Goal: Information Seeking & Learning: Learn about a topic

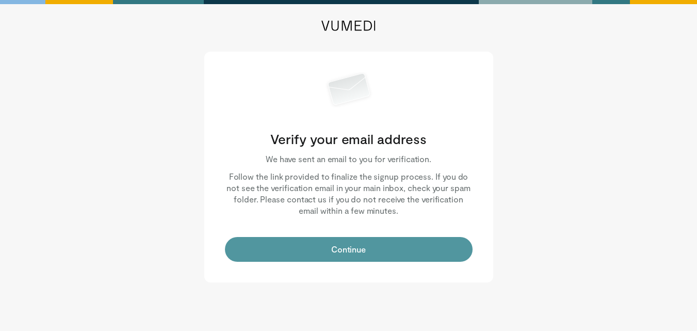
click at [349, 253] on button "Continue" at bounding box center [349, 249] width 248 height 25
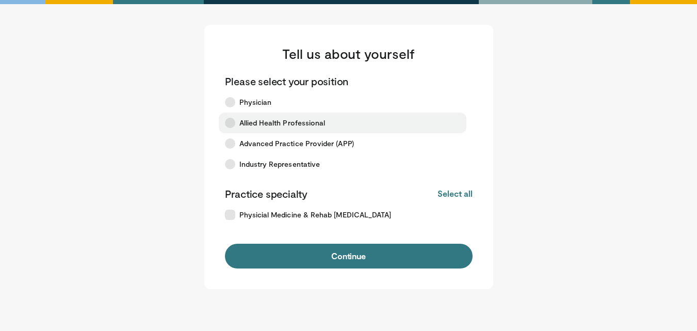
click at [284, 127] on span "Allied Health Professional" at bounding box center [283, 123] width 86 height 10
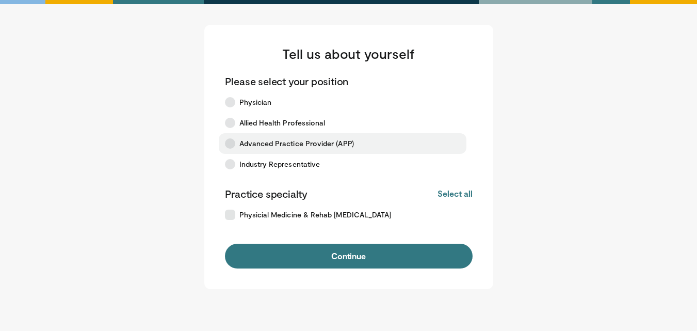
click at [290, 150] on label "Advanced Practice Provider (APP)" at bounding box center [343, 143] width 248 height 21
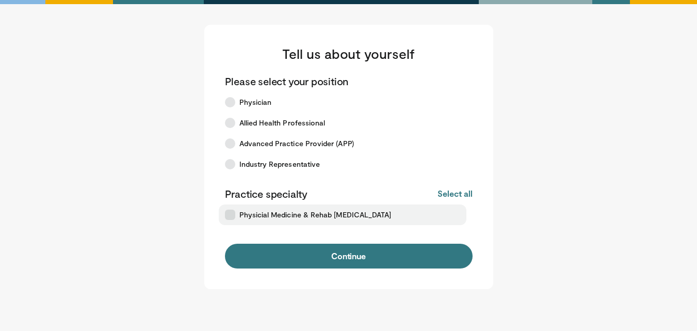
click at [295, 216] on span "Physicial Medicine & Rehab COVID-19" at bounding box center [316, 215] width 152 height 10
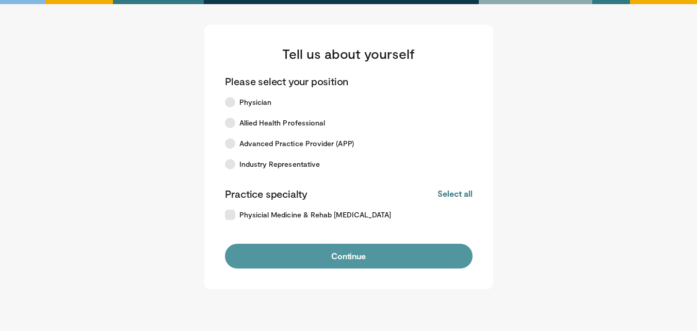
click at [277, 262] on button "Continue" at bounding box center [349, 256] width 248 height 25
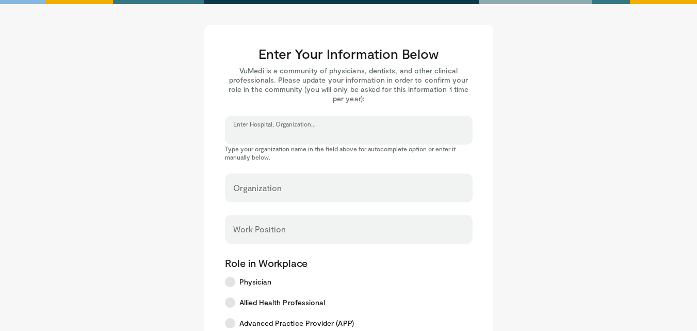
click at [268, 139] on input "Enter Hospital, Organization..." at bounding box center [348, 134] width 231 height 11
click at [288, 133] on input "Enter Hospital, Organization..." at bounding box center [348, 134] width 231 height 11
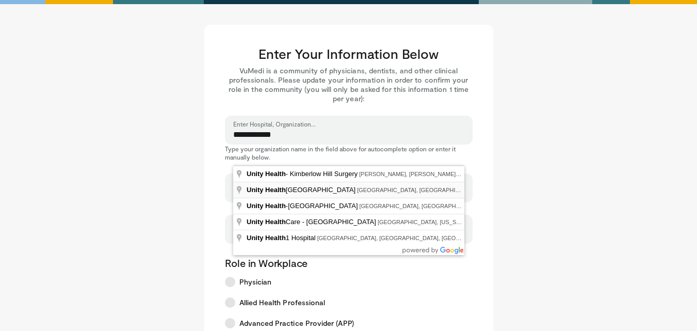
type input "**********"
select select "**"
type input "**********"
type input "*******"
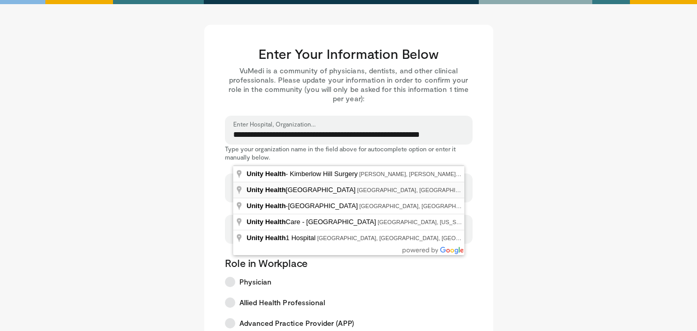
type input "*******"
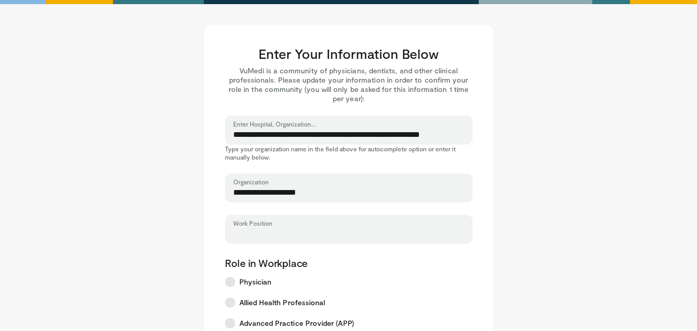
click at [262, 233] on input "Work Position" at bounding box center [348, 233] width 231 height 11
type input "*"
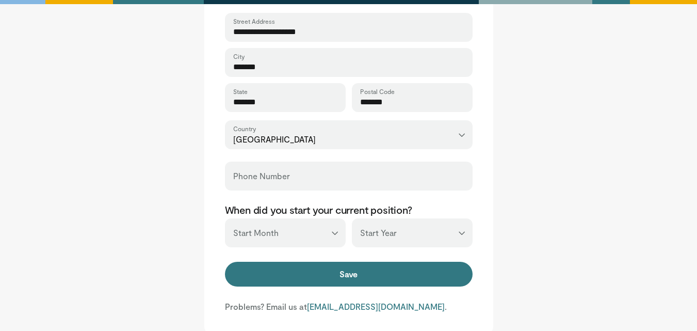
scroll to position [361, 0]
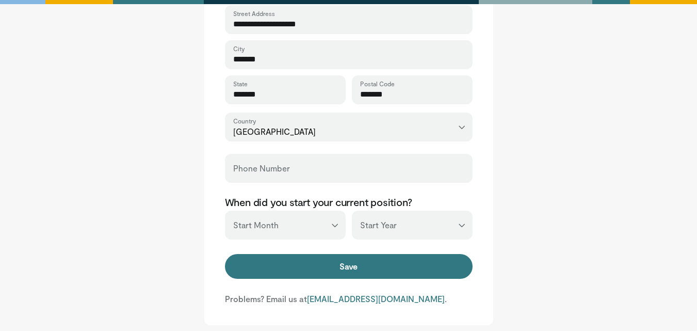
type input "***"
click at [276, 158] on div "Phone Number" at bounding box center [349, 168] width 248 height 29
click at [263, 158] on label "Phone Number" at bounding box center [261, 168] width 57 height 21
click at [263, 167] on input "Phone Number" at bounding box center [348, 172] width 231 height 11
type input "**********"
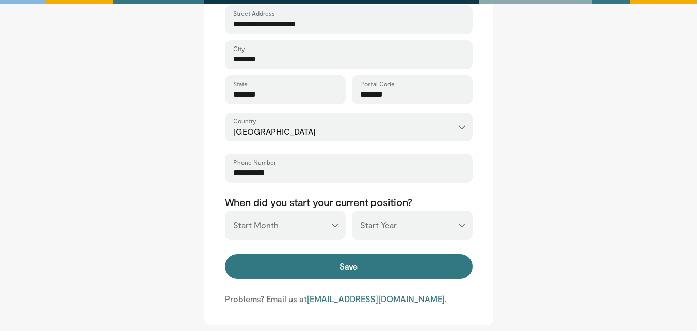
click at [297, 225] on select "*** ******* ******** ***** ***** *** **** **** ****** ********* ******* *******…" at bounding box center [285, 225] width 121 height 29
select select "**"
click at [225, 211] on select "*** ******* ******** ***** ***** *** **** **** ****** ********* ******* *******…" at bounding box center [285, 225] width 121 height 29
click at [394, 222] on select "*** **** **** **** **** **** **** **** **** **** **** **** **** **** **** **** …" at bounding box center [412, 225] width 121 height 29
select select "****"
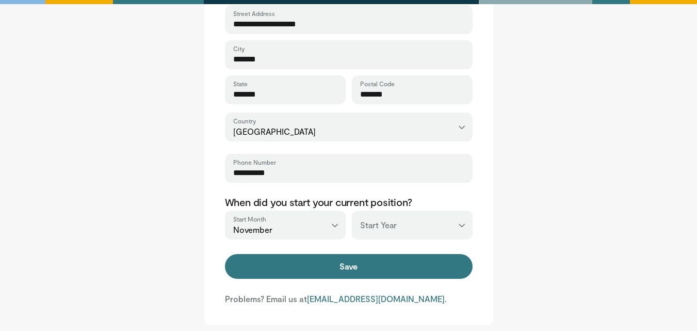
click at [352, 211] on select "*** **** **** **** **** **** **** **** **** **** **** **** **** **** **** **** …" at bounding box center [412, 225] width 121 height 29
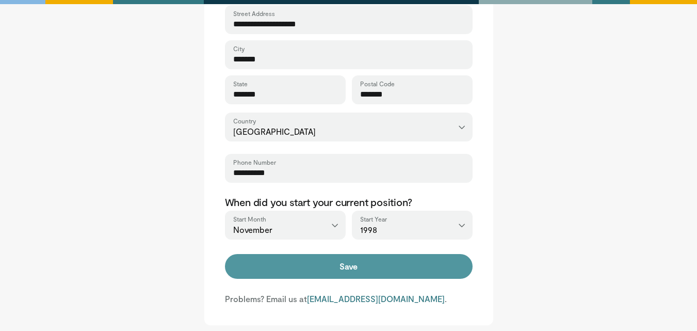
click at [360, 273] on button "Save" at bounding box center [349, 266] width 248 height 25
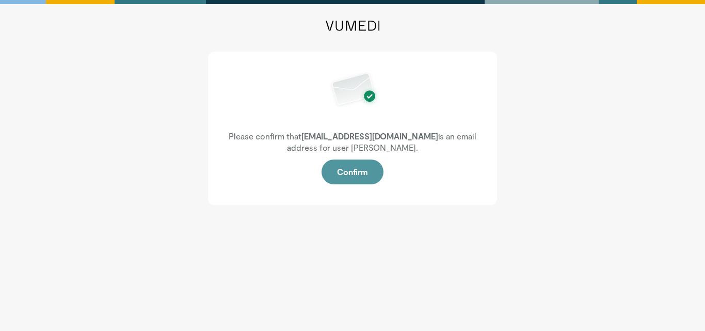
click at [354, 173] on button "Confirm" at bounding box center [353, 171] width 62 height 25
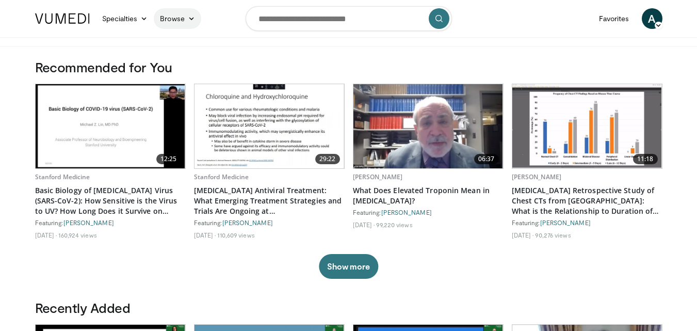
click at [165, 24] on link "Browse" at bounding box center [177, 18] width 47 height 21
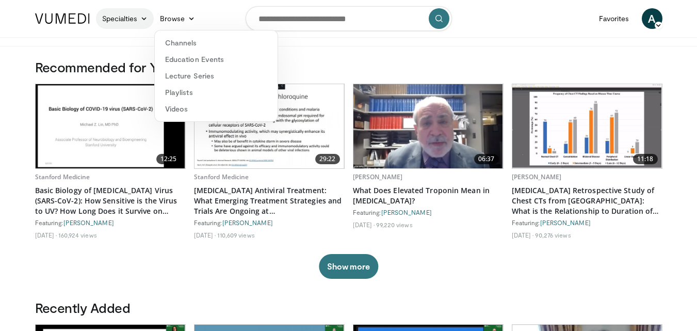
click at [140, 14] on link "Specialties" at bounding box center [125, 18] width 58 height 21
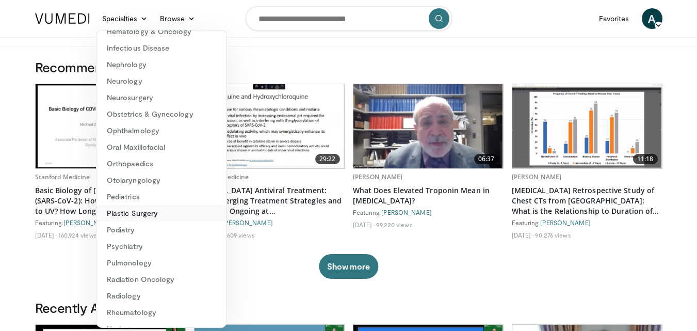
scroll to position [174, 0]
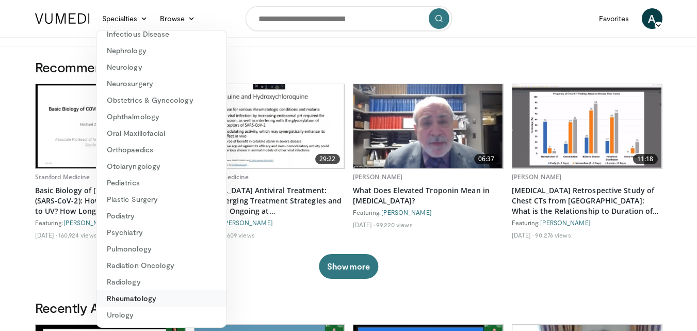
click at [127, 298] on link "Rheumatology" at bounding box center [162, 298] width 130 height 17
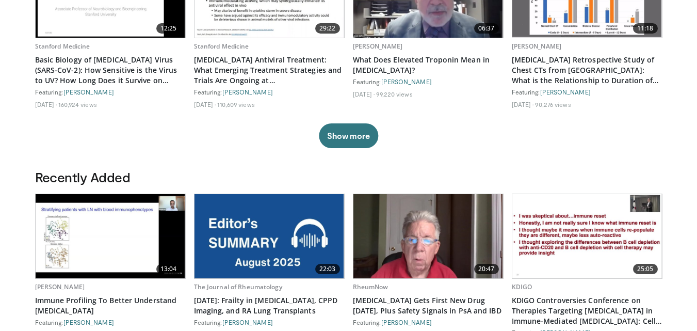
scroll to position [155, 0]
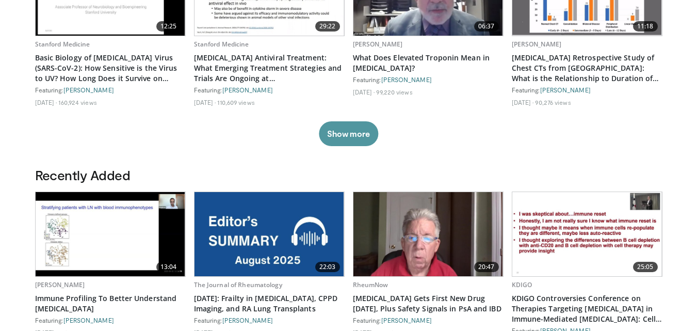
click at [339, 129] on button "Show more" at bounding box center [348, 133] width 59 height 25
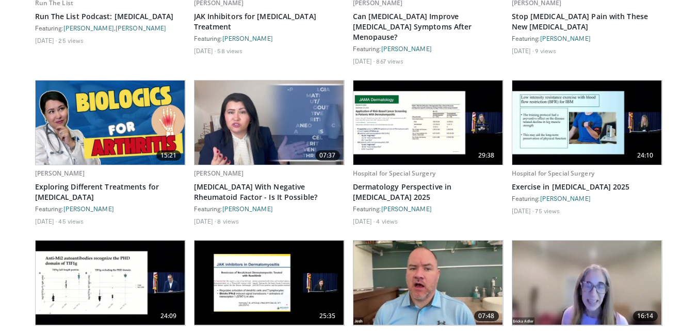
scroll to position [1769, 0]
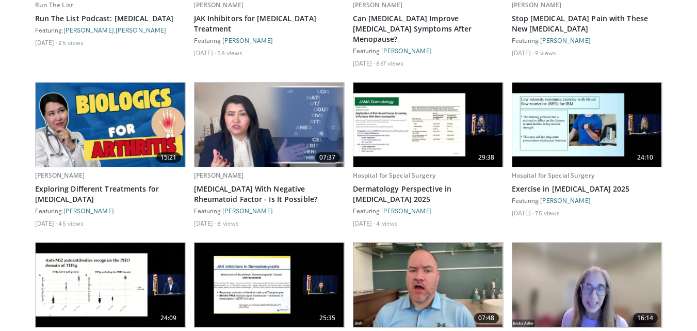
click at [547, 130] on img at bounding box center [588, 125] width 150 height 84
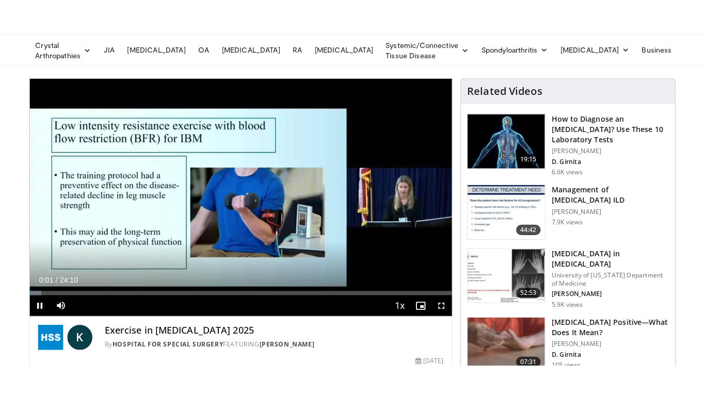
scroll to position [52, 0]
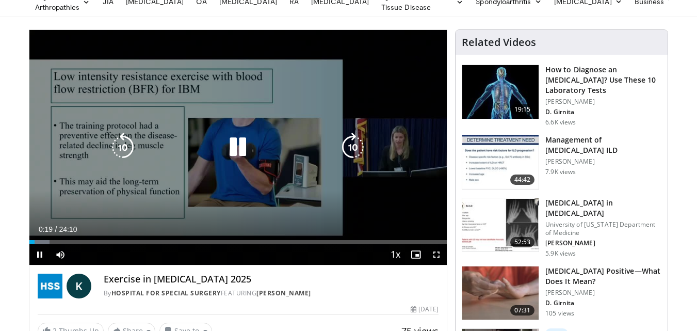
drag, startPoint x: 244, startPoint y: 148, endPoint x: 264, endPoint y: 153, distance: 20.3
click at [244, 148] on icon "Video Player" at bounding box center [238, 147] width 29 height 29
click at [244, 154] on icon "Video Player" at bounding box center [238, 147] width 29 height 29
click at [243, 151] on icon "Video Player" at bounding box center [238, 147] width 29 height 29
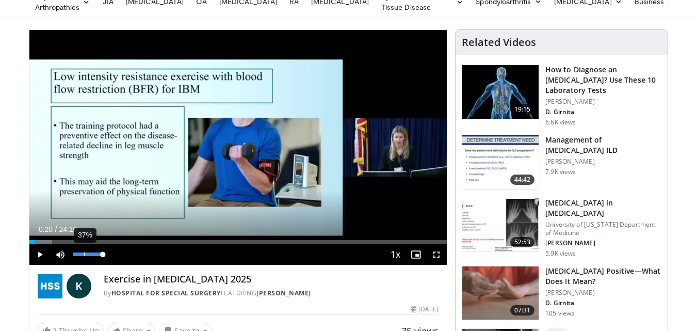
click at [85, 256] on div "37%" at bounding box center [88, 254] width 36 height 21
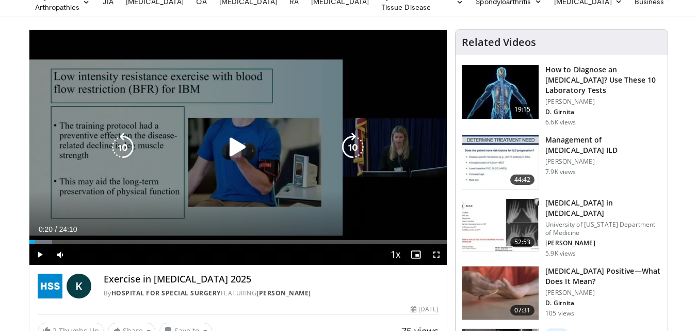
click at [163, 130] on div "10 seconds Tap to unmute" at bounding box center [238, 147] width 418 height 235
click at [125, 162] on div "10 seconds Tap to unmute" at bounding box center [238, 147] width 418 height 235
click at [210, 149] on div "Video Player" at bounding box center [238, 147] width 251 height 21
click at [225, 155] on icon "Video Player" at bounding box center [238, 147] width 29 height 29
click at [241, 151] on icon "Video Player" at bounding box center [238, 147] width 29 height 29
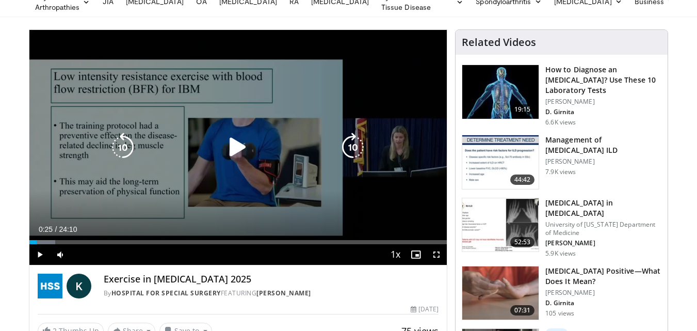
click at [226, 152] on icon "Video Player" at bounding box center [238, 147] width 29 height 29
click at [320, 168] on div "10 seconds Tap to unmute" at bounding box center [238, 147] width 418 height 235
click at [258, 210] on div "10 seconds Tap to unmute" at bounding box center [238, 147] width 418 height 235
click at [236, 193] on div "10 seconds Tap to unmute" at bounding box center [238, 147] width 418 height 235
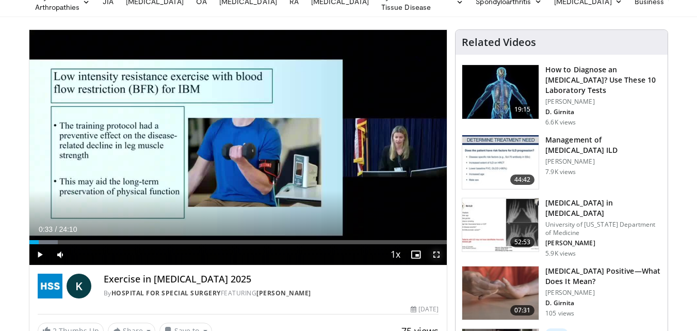
click at [433, 255] on span "Video Player" at bounding box center [436, 254] width 21 height 21
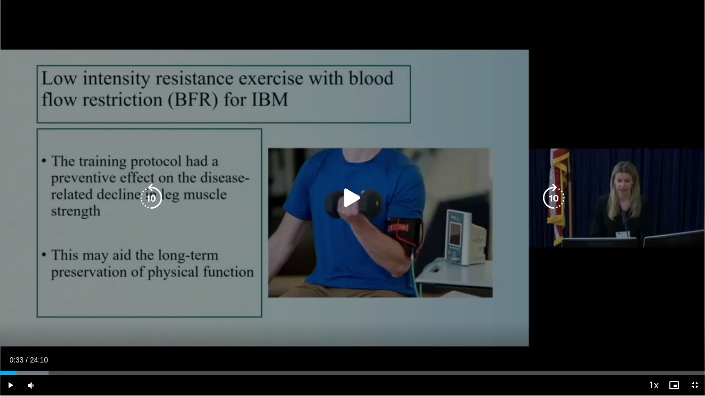
click at [265, 244] on div "10 seconds Tap to unmute" at bounding box center [352, 198] width 705 height 396
click at [548, 200] on icon "Video Player" at bounding box center [553, 198] width 29 height 29
click at [552, 192] on icon "Video Player" at bounding box center [553, 198] width 29 height 29
click at [550, 187] on icon "Video Player" at bounding box center [553, 198] width 29 height 29
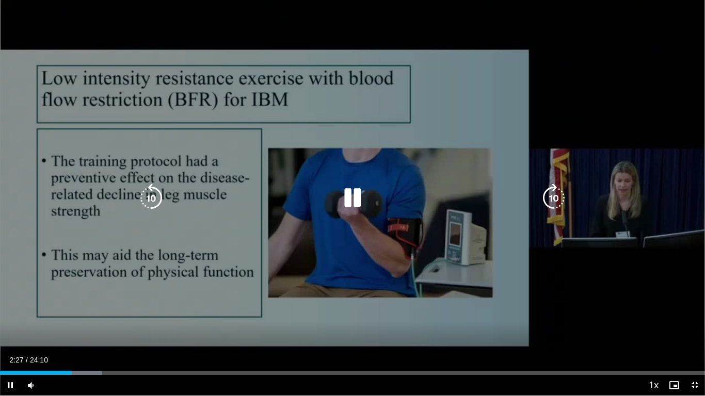
click at [547, 190] on icon "Video Player" at bounding box center [553, 198] width 29 height 29
click at [551, 200] on icon "Video Player" at bounding box center [553, 198] width 29 height 29
click at [547, 193] on icon "Video Player" at bounding box center [553, 198] width 29 height 29
click at [358, 196] on icon "Video Player" at bounding box center [352, 198] width 29 height 29
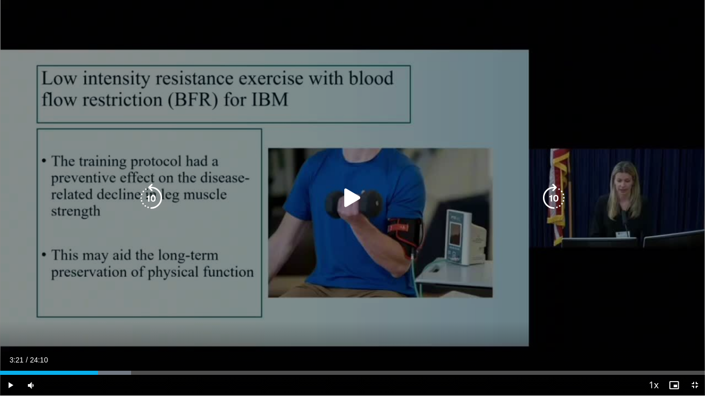
click at [357, 195] on icon "Video Player" at bounding box center [352, 198] width 29 height 29
click at [549, 202] on icon "Video Player" at bounding box center [553, 198] width 29 height 29
click at [550, 196] on icon "Video Player" at bounding box center [553, 198] width 29 height 29
click at [554, 192] on icon "Video Player" at bounding box center [553, 198] width 29 height 29
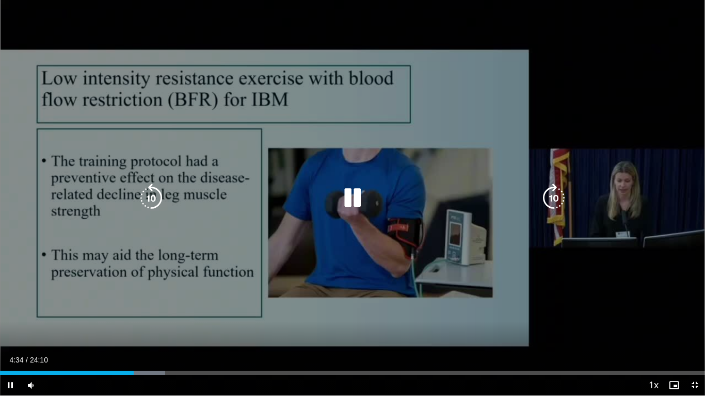
click at [554, 193] on icon "Video Player" at bounding box center [553, 198] width 29 height 29
click at [550, 202] on icon "Video Player" at bounding box center [553, 198] width 29 height 29
click at [550, 197] on icon "Video Player" at bounding box center [553, 198] width 29 height 29
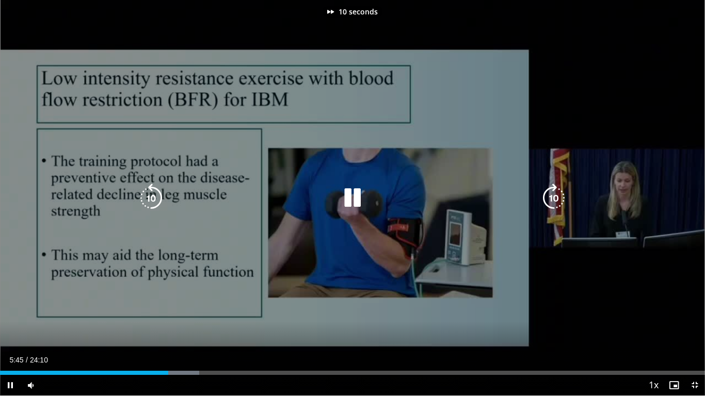
click at [551, 199] on icon "Video Player" at bounding box center [553, 198] width 29 height 29
click at [557, 197] on icon "Video Player" at bounding box center [553, 198] width 29 height 29
click at [562, 201] on icon "Video Player" at bounding box center [553, 198] width 29 height 29
click at [546, 190] on icon "Video Player" at bounding box center [553, 198] width 29 height 29
click at [548, 199] on icon "Video Player" at bounding box center [553, 198] width 29 height 29
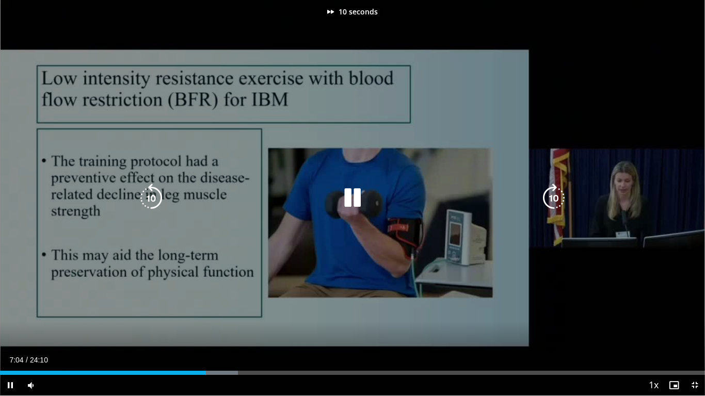
click at [549, 199] on icon "Video Player" at bounding box center [553, 198] width 29 height 29
click at [550, 200] on icon "Video Player" at bounding box center [553, 198] width 29 height 29
click at [551, 202] on icon "Video Player" at bounding box center [553, 198] width 29 height 29
click at [552, 198] on icon "Video Player" at bounding box center [553, 198] width 29 height 29
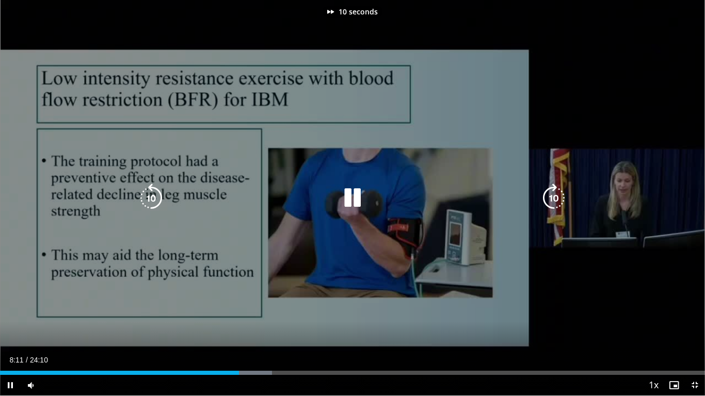
click at [552, 195] on icon "Video Player" at bounding box center [553, 198] width 29 height 29
click at [552, 196] on icon "Video Player" at bounding box center [553, 198] width 29 height 29
click at [547, 198] on icon "Video Player" at bounding box center [553, 198] width 29 height 29
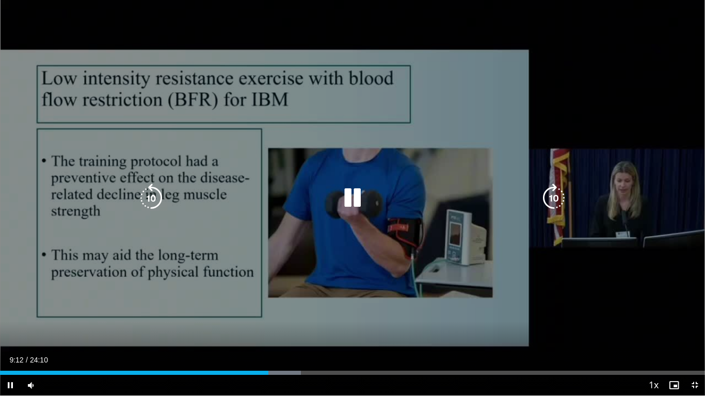
click at [547, 198] on icon "Video Player" at bounding box center [553, 198] width 29 height 29
click at [552, 192] on icon "Video Player" at bounding box center [553, 198] width 29 height 29
click at [551, 195] on icon "Video Player" at bounding box center [553, 198] width 29 height 29
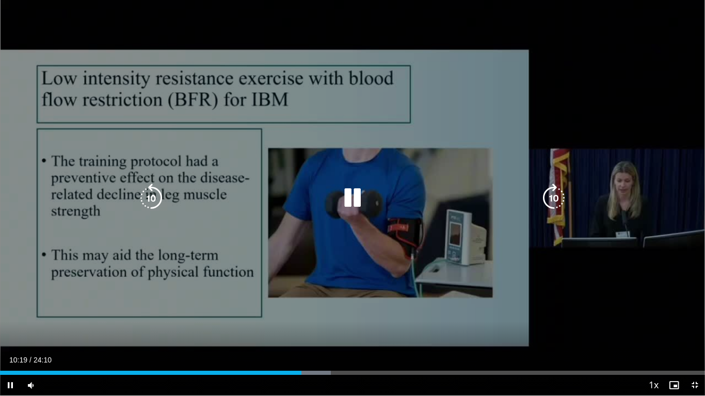
click at [547, 194] on icon "Video Player" at bounding box center [553, 198] width 29 height 29
click at [548, 194] on icon "Video Player" at bounding box center [553, 198] width 29 height 29
click at [555, 201] on icon "Video Player" at bounding box center [553, 198] width 29 height 29
click at [550, 192] on icon "Video Player" at bounding box center [553, 198] width 29 height 29
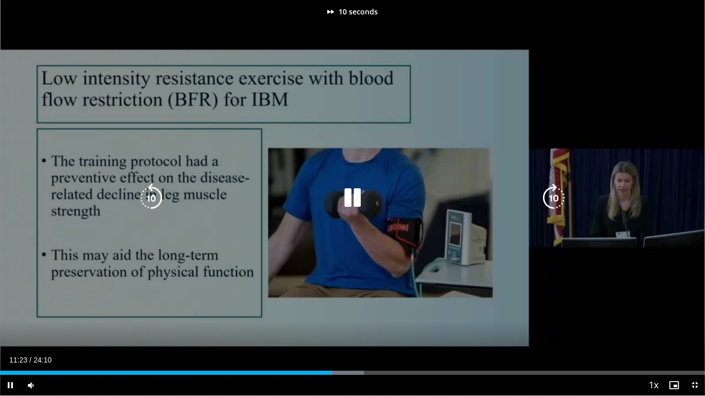
click at [550, 192] on icon "Video Player" at bounding box center [553, 198] width 29 height 29
click at [551, 193] on icon "Video Player" at bounding box center [553, 198] width 29 height 29
click at [553, 194] on icon "Video Player" at bounding box center [553, 198] width 29 height 29
click at [554, 198] on icon "Video Player" at bounding box center [553, 198] width 29 height 29
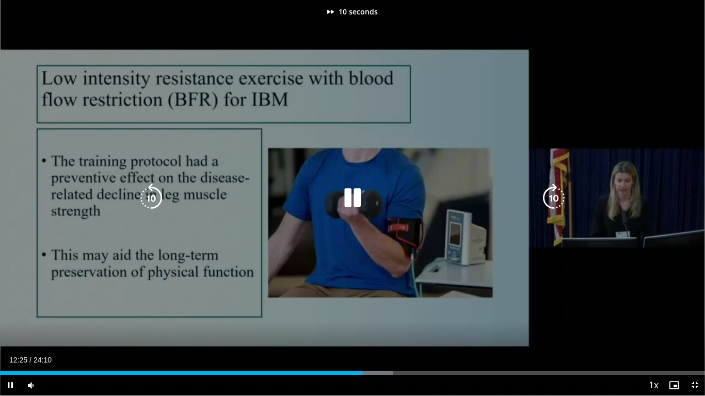
click at [554, 198] on icon "Video Player" at bounding box center [553, 198] width 29 height 29
click at [550, 199] on icon "Video Player" at bounding box center [553, 198] width 29 height 29
click at [553, 192] on icon "Video Player" at bounding box center [553, 198] width 29 height 29
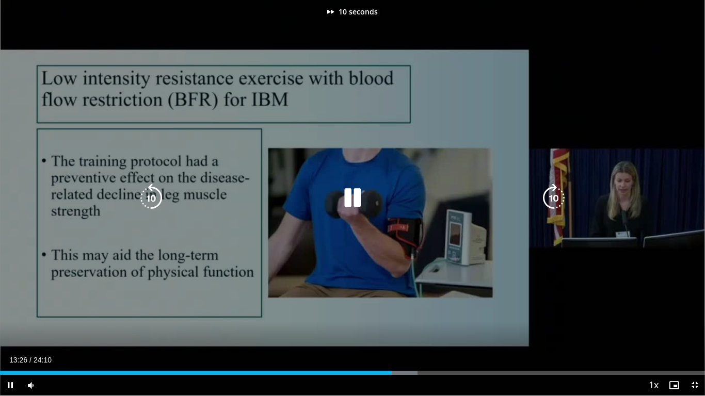
click at [553, 192] on icon "Video Player" at bounding box center [553, 198] width 29 height 29
click at [553, 194] on icon "Video Player" at bounding box center [553, 198] width 29 height 29
click at [554, 195] on icon "Video Player" at bounding box center [553, 198] width 29 height 29
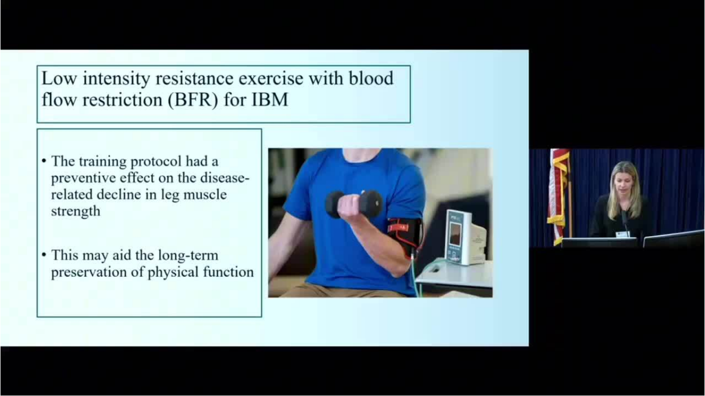
click at [554, 195] on div "10 seconds Tap to unmute" at bounding box center [352, 198] width 705 height 396
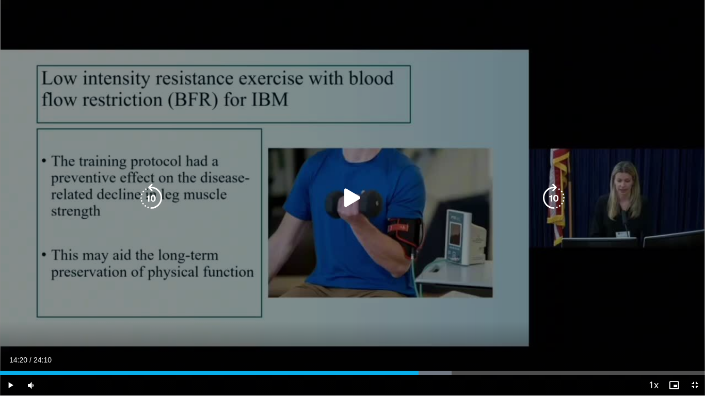
click at [554, 199] on icon "Video Player" at bounding box center [553, 198] width 29 height 29
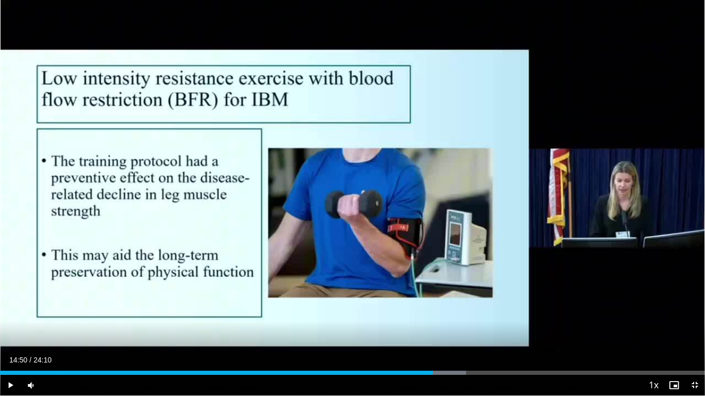
click at [554, 200] on div "30 seconds Tap to unmute" at bounding box center [352, 198] width 705 height 396
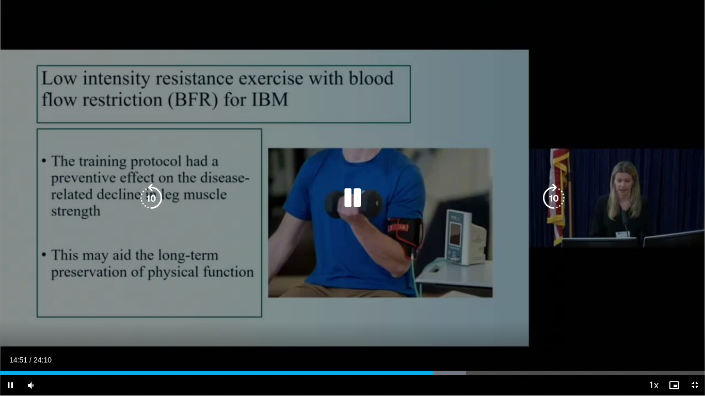
click at [552, 194] on icon "Video Player" at bounding box center [553, 198] width 29 height 29
click at [553, 195] on icon "Video Player" at bounding box center [553, 198] width 29 height 29
click at [157, 188] on icon "Video Player" at bounding box center [151, 198] width 29 height 29
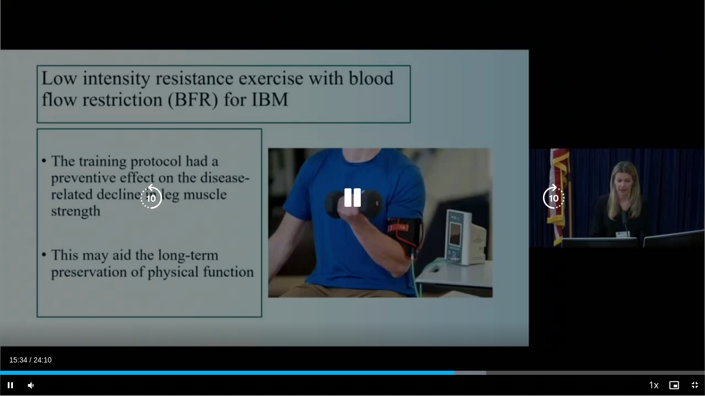
click at [550, 199] on icon "Video Player" at bounding box center [553, 198] width 29 height 29
click at [555, 200] on icon "Video Player" at bounding box center [553, 198] width 29 height 29
click at [556, 198] on icon "Video Player" at bounding box center [553, 198] width 29 height 29
click at [551, 199] on icon "Video Player" at bounding box center [553, 198] width 29 height 29
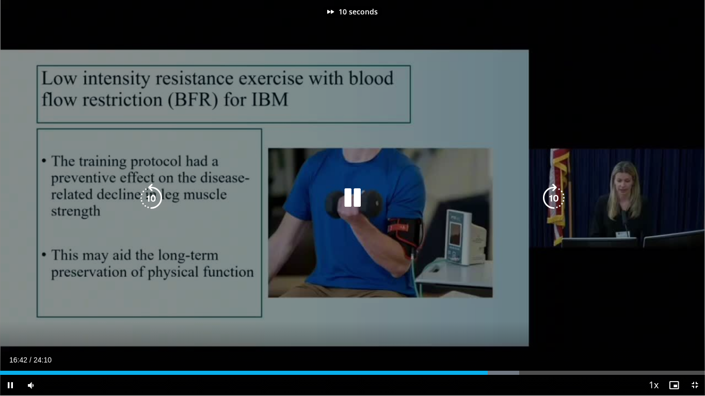
click at [551, 199] on icon "Video Player" at bounding box center [553, 198] width 29 height 29
click at [552, 190] on icon "Video Player" at bounding box center [553, 198] width 29 height 29
click at [554, 200] on icon "Video Player" at bounding box center [553, 198] width 29 height 29
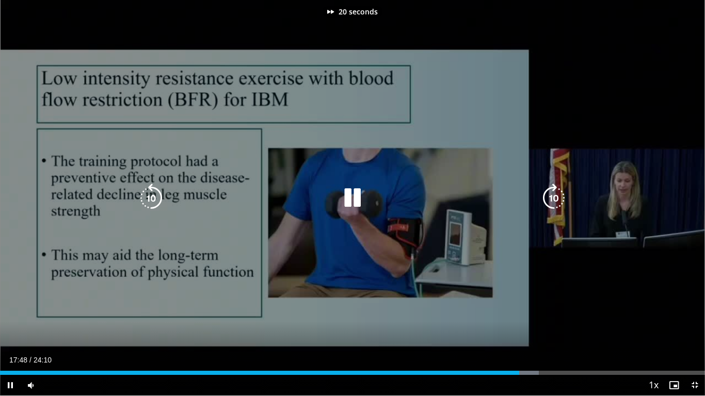
click at [554, 200] on icon "Video Player" at bounding box center [553, 198] width 29 height 29
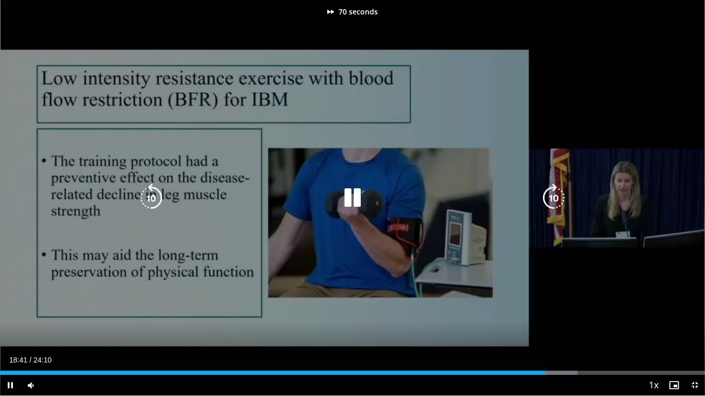
click at [554, 200] on icon "Video Player" at bounding box center [553, 198] width 29 height 29
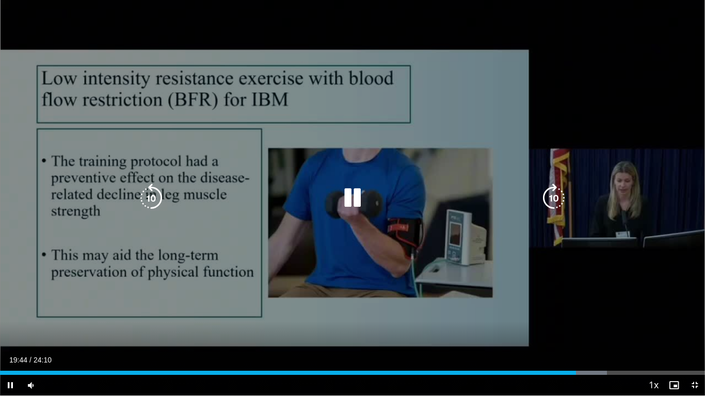
click at [559, 199] on icon "Video Player" at bounding box center [553, 198] width 29 height 29
click at [558, 199] on icon "Video Player" at bounding box center [553, 198] width 29 height 29
click at [557, 189] on icon "Video Player" at bounding box center [553, 198] width 29 height 29
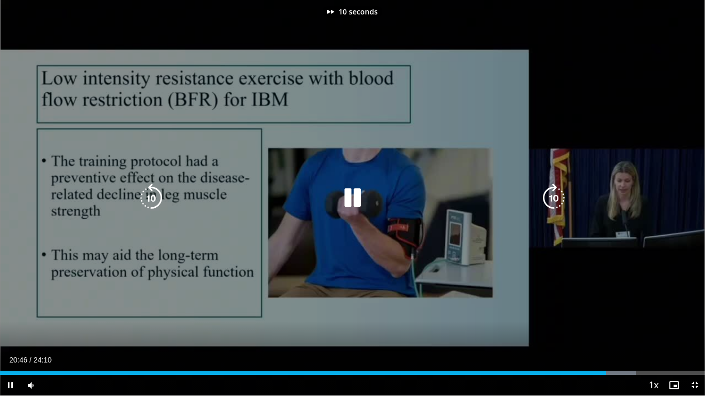
click at [557, 189] on icon "Video Player" at bounding box center [553, 198] width 29 height 29
click at [550, 198] on icon "Video Player" at bounding box center [553, 198] width 29 height 29
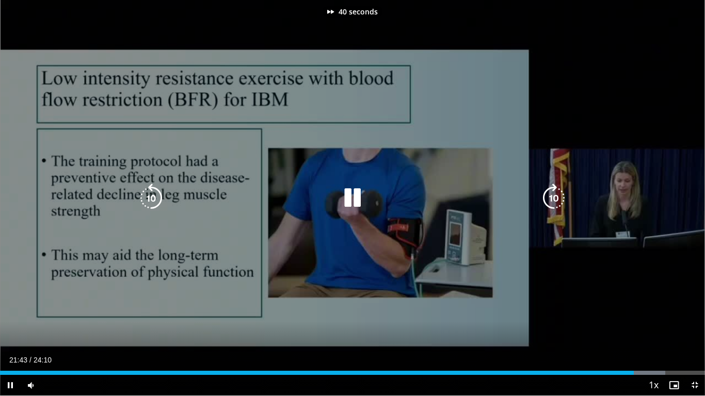
click at [550, 198] on icon "Video Player" at bounding box center [553, 198] width 29 height 29
click at [548, 190] on icon "Video Player" at bounding box center [553, 198] width 29 height 29
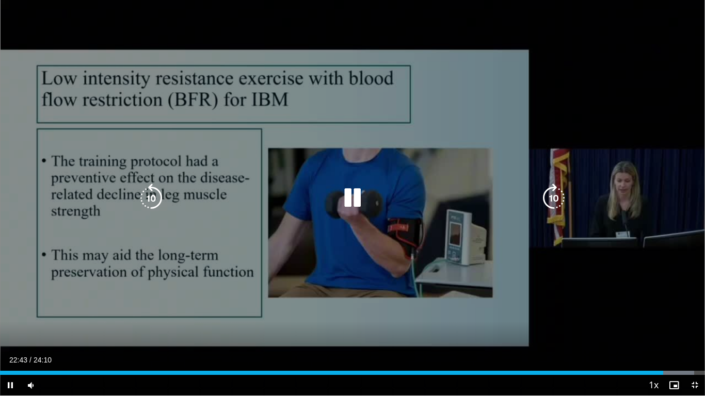
click at [549, 188] on icon "Video Player" at bounding box center [553, 198] width 29 height 29
click at [550, 188] on icon "Video Player" at bounding box center [553, 198] width 29 height 29
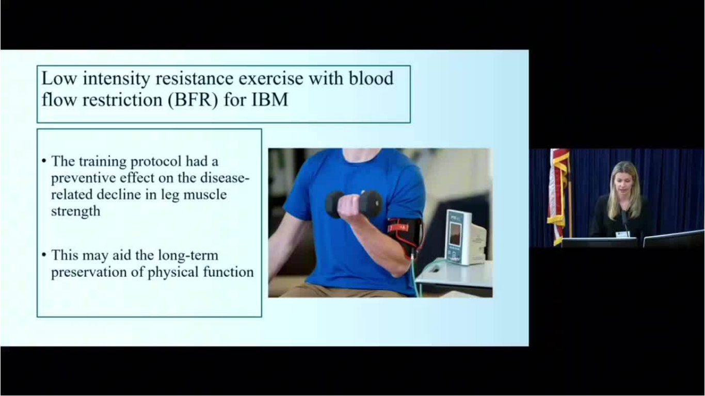
click at [550, 188] on icon "Video Player" at bounding box center [553, 198] width 29 height 29
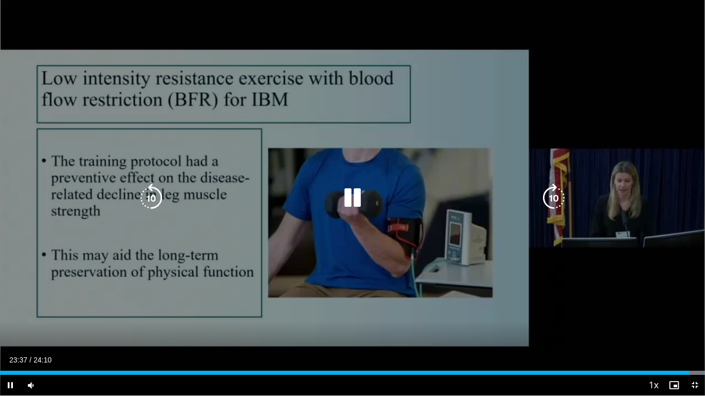
click at [553, 197] on icon "Video Player" at bounding box center [553, 198] width 29 height 29
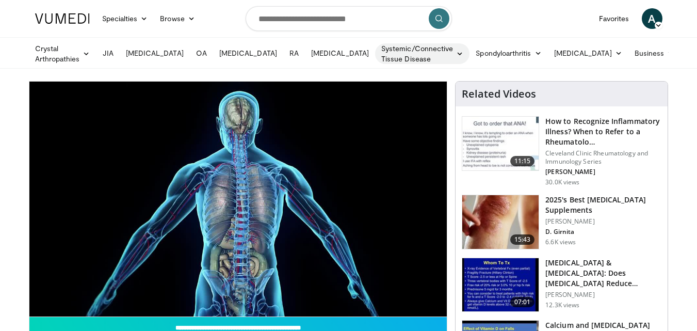
click at [396, 53] on link "Systemic/Connective Tissue Disease" at bounding box center [422, 53] width 94 height 21
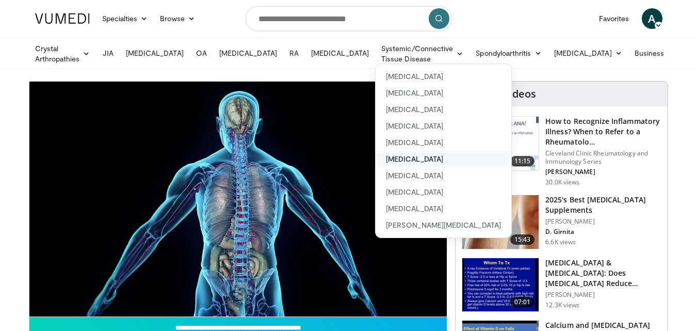
click at [377, 157] on link "[MEDICAL_DATA]" at bounding box center [444, 159] width 136 height 17
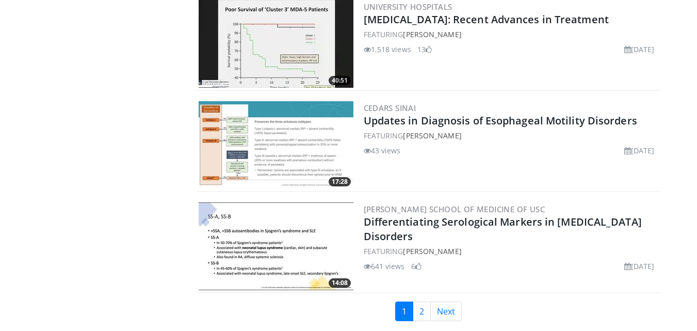
scroll to position [2581, 0]
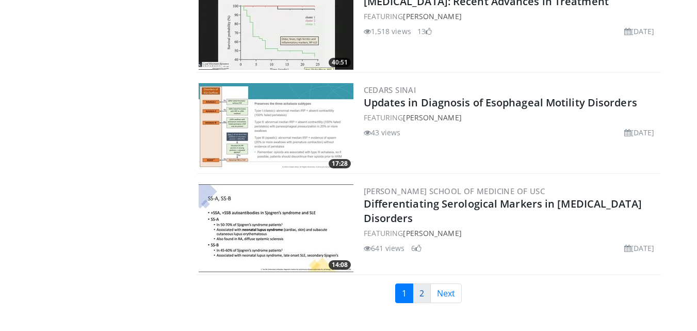
click at [420, 283] on link "2" at bounding box center [422, 293] width 18 height 20
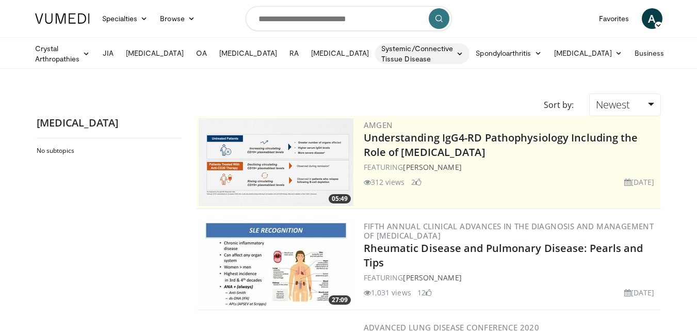
click at [408, 55] on link "Systemic/Connective Tissue Disease" at bounding box center [422, 53] width 94 height 21
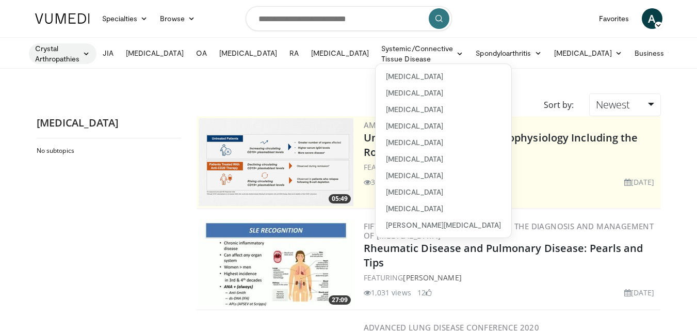
click at [97, 52] on link "Crystal Arthropathies" at bounding box center [63, 53] width 68 height 21
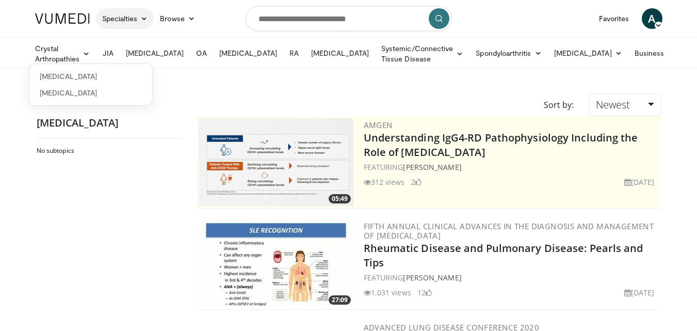
click at [129, 22] on link "Specialties" at bounding box center [125, 18] width 58 height 21
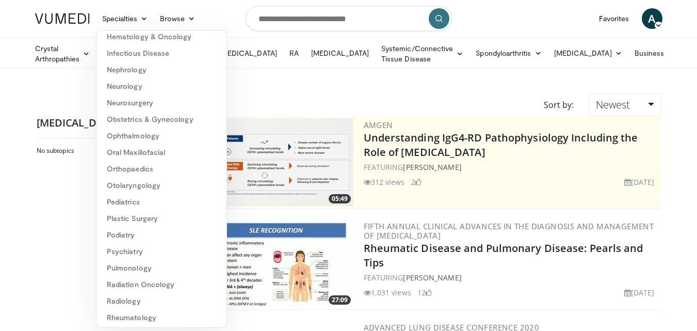
scroll to position [174, 0]
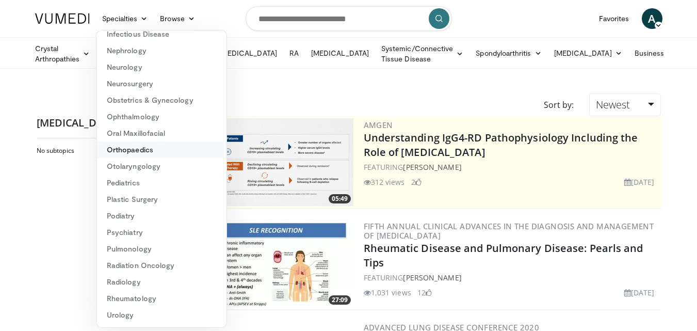
click at [152, 149] on link "Orthopaedics" at bounding box center [162, 149] width 130 height 17
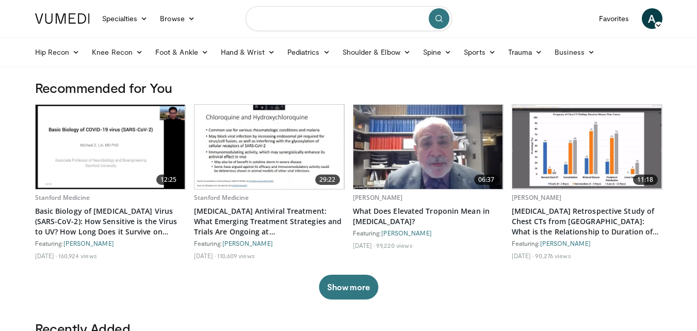
click at [298, 15] on input "Search topics, interventions" at bounding box center [349, 18] width 206 height 25
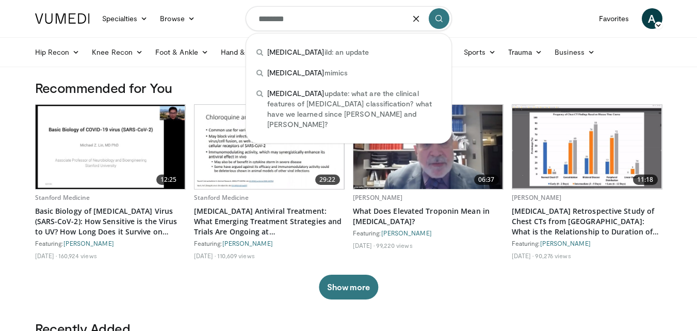
type input "********"
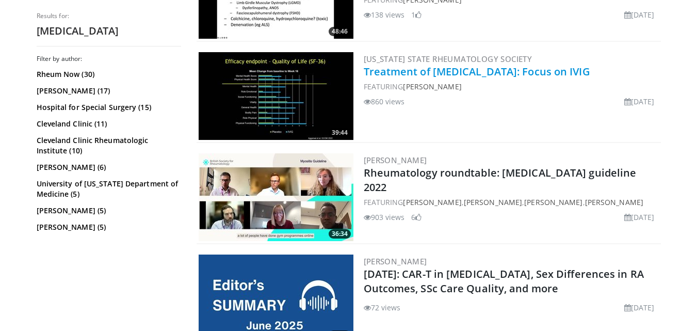
scroll to position [1394, 0]
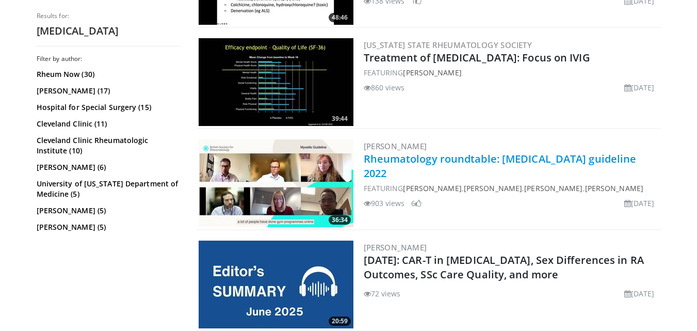
click at [408, 162] on link "Rheumatology roundtable: [MEDICAL_DATA] guideline 2022" at bounding box center [500, 166] width 273 height 28
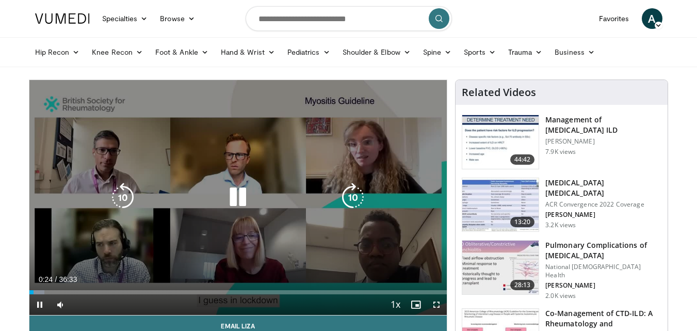
click at [349, 197] on icon "Video Player" at bounding box center [353, 197] width 29 height 29
click at [354, 195] on icon "Video Player" at bounding box center [353, 197] width 29 height 29
click at [118, 202] on icon "Video Player" at bounding box center [122, 197] width 29 height 29
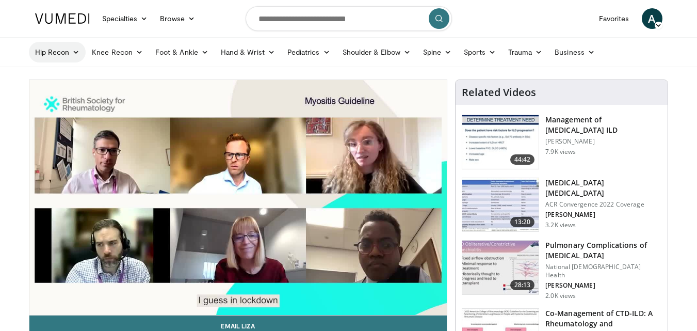
click at [47, 57] on link "Hip Recon" at bounding box center [57, 52] width 57 height 21
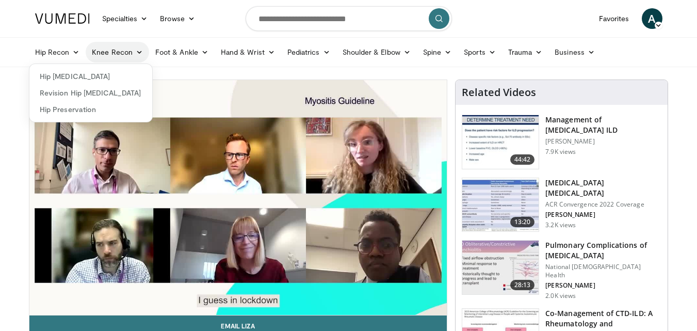
click at [129, 53] on link "Knee Recon" at bounding box center [117, 52] width 63 height 21
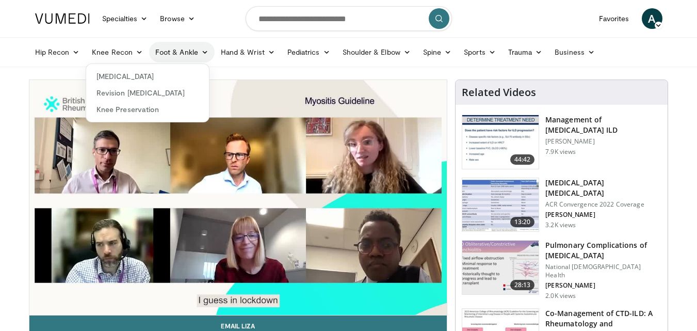
click at [163, 51] on link "Foot & Ankle" at bounding box center [182, 52] width 66 height 21
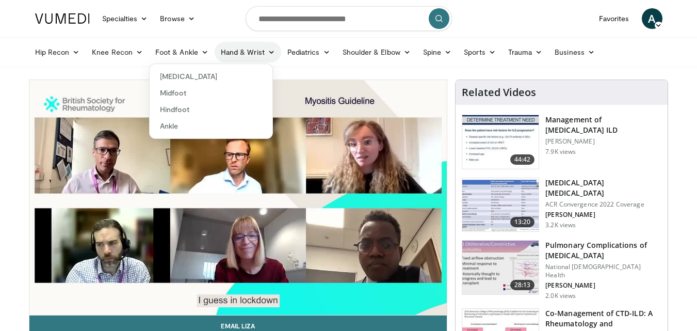
click at [262, 52] on link "Hand & Wrist" at bounding box center [248, 52] width 67 height 21
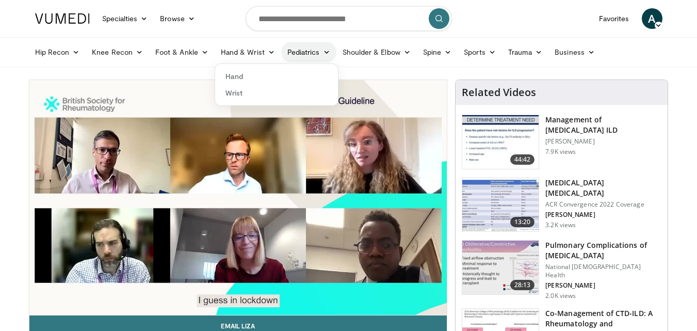
click at [303, 57] on link "Pediatrics" at bounding box center [308, 52] width 55 height 21
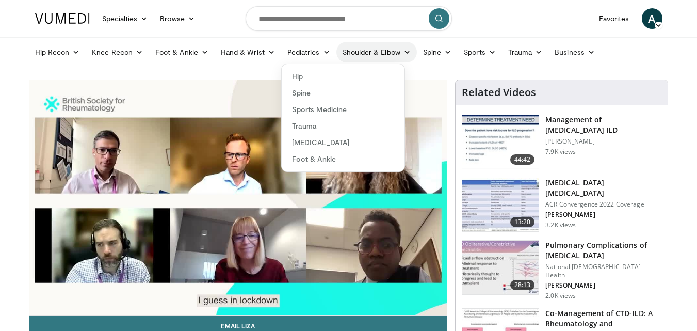
click at [352, 53] on link "Shoulder & Elbow" at bounding box center [377, 52] width 81 height 21
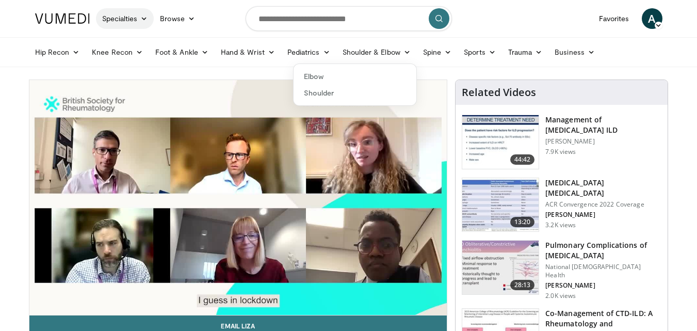
click at [129, 25] on link "Specialties" at bounding box center [125, 18] width 58 height 21
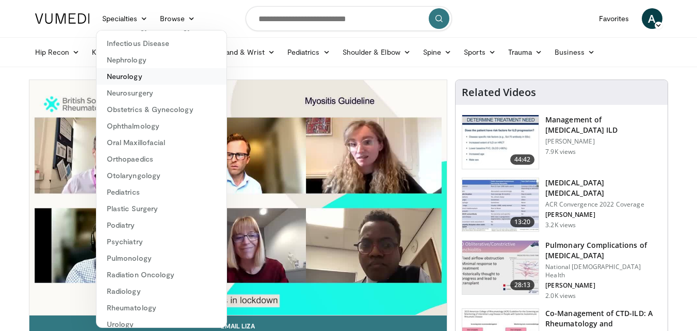
scroll to position [174, 0]
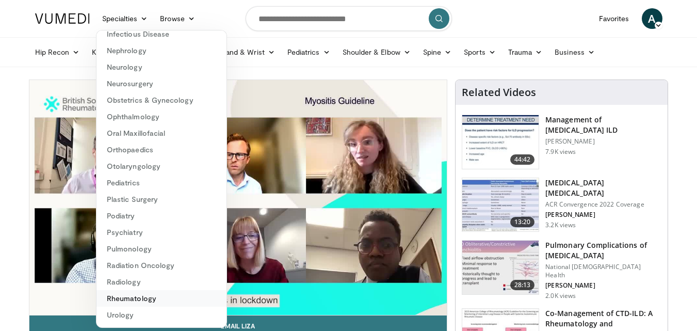
click at [136, 300] on link "Rheumatology" at bounding box center [162, 298] width 130 height 17
